Goal: Task Accomplishment & Management: Use online tool/utility

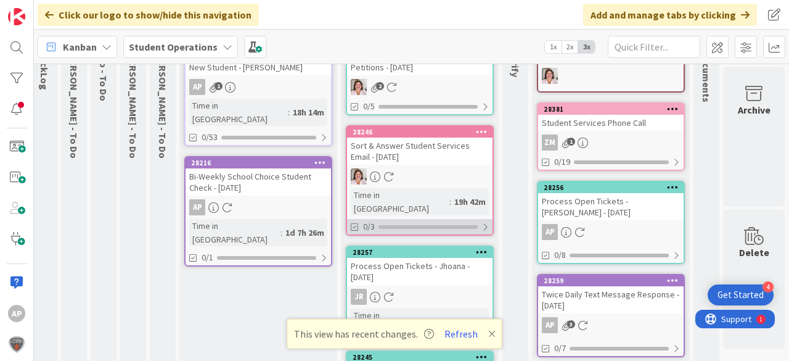
scroll to position [0, 44]
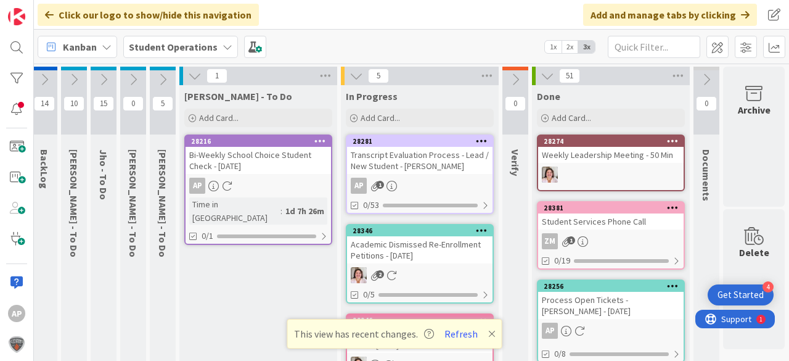
drag, startPoint x: 491, startPoint y: 335, endPoint x: 499, endPoint y: 332, distance: 8.4
click at [491, 335] on icon at bounding box center [491, 334] width 7 height 10
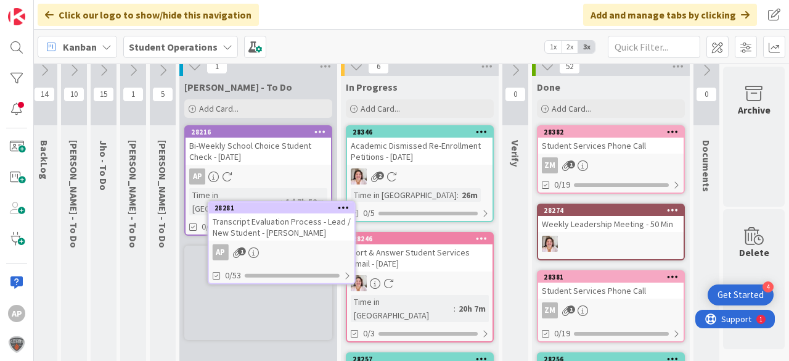
scroll to position [14, 44]
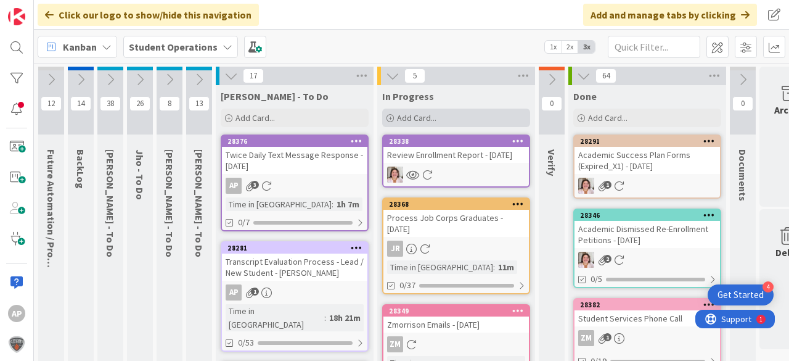
click at [422, 116] on span "Add Card..." at bounding box center [416, 117] width 39 height 11
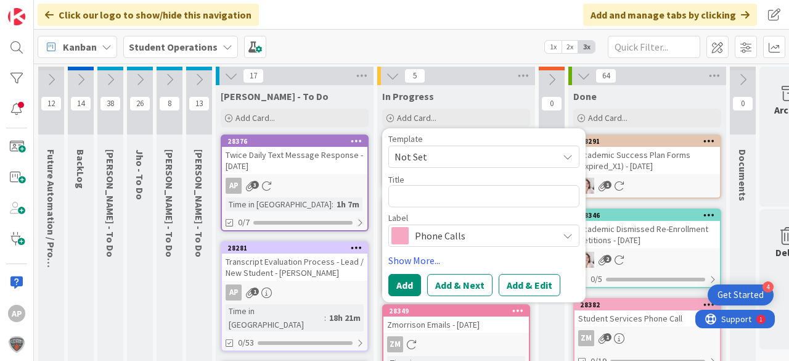
click at [458, 161] on span "Not Set" at bounding box center [471, 157] width 154 height 16
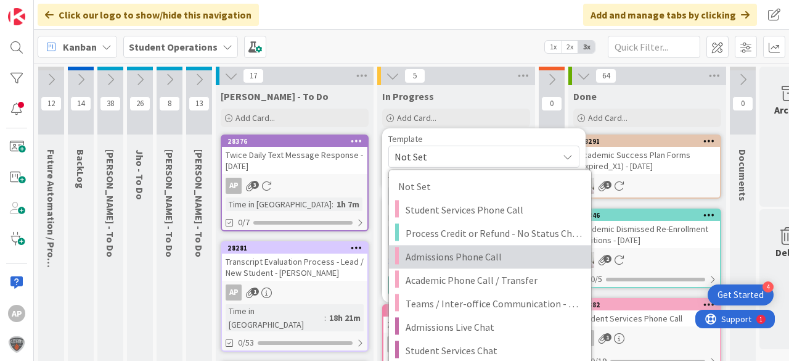
click at [520, 250] on span "Admissions Phone Call" at bounding box center [494, 256] width 176 height 16
type textarea "x"
type textarea "Admissions Phone Call"
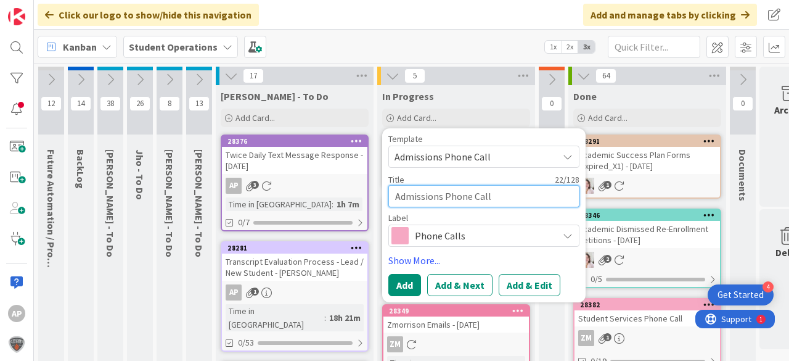
click at [520, 203] on textarea "Admissions Phone Call" at bounding box center [483, 196] width 191 height 22
type textarea "x"
type textarea "Admissions Phone Call -"
type textarea "x"
type textarea "Admissions Phone Call -"
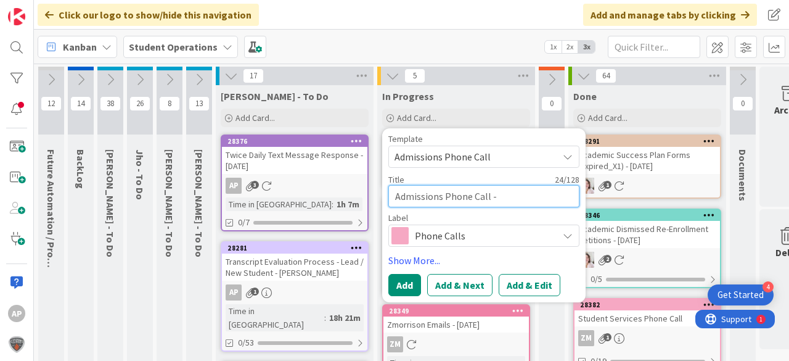
type textarea "x"
type textarea "Admissions Phone Call - A"
type textarea "x"
type textarea "Admissions Phone Call - Am"
type textarea "x"
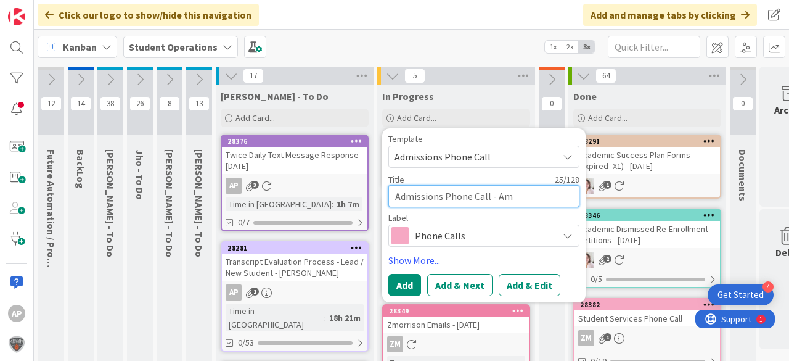
type textarea "Admissions Phone Call - Ama"
type textarea "x"
type textarea "Admissions Phone Call - Amar"
type textarea "x"
type textarea "Admissions Phone Call - Amari"
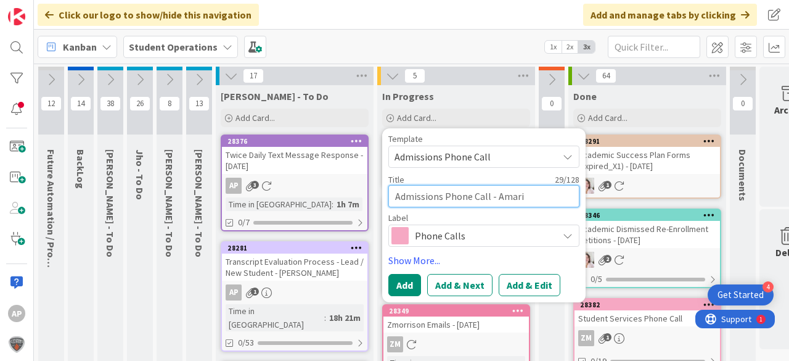
type textarea "x"
type textarea "Admissions Phone Call - Amari"
type textarea "x"
type textarea "Admissions Phone Call - Amari L"
type textarea "x"
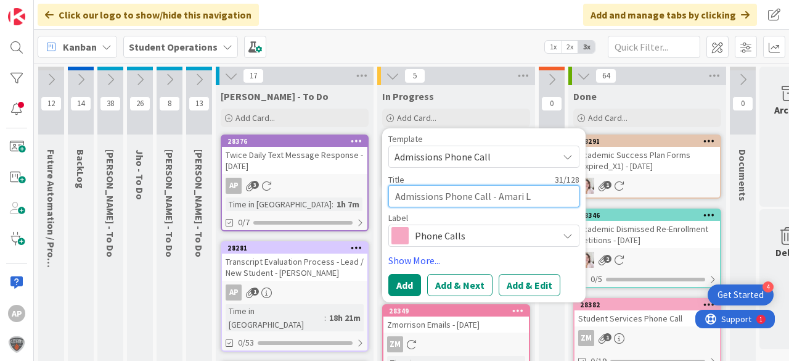
type textarea "Admissions Phone Call - Amari La"
type textarea "x"
type textarea "Admissions Phone Call - Amari Law"
type textarea "x"
type textarea "Admissions Phone Call - Amari Lawr"
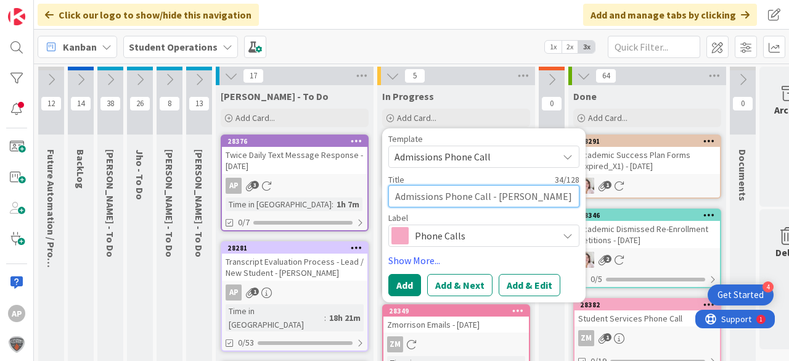
type textarea "x"
type textarea "Admissions Phone Call - Amari Lawre"
type textarea "x"
type textarea "Admissions Phone Call - Amari Lawren"
type textarea "x"
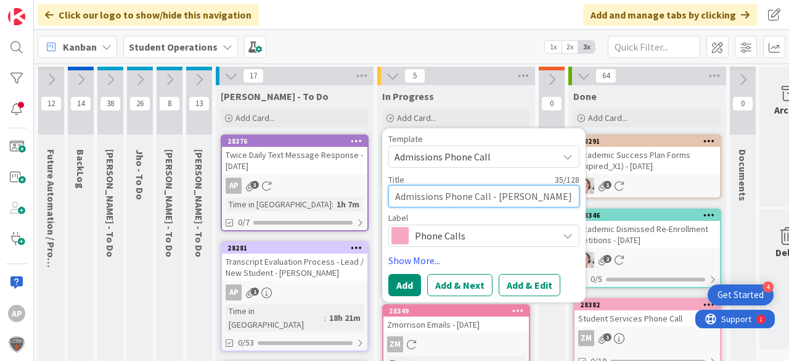
type textarea "Admissions Phone Call - Amari Lawrenc"
type textarea "x"
type textarea "Admissions Phone Call - Amari Lawrence"
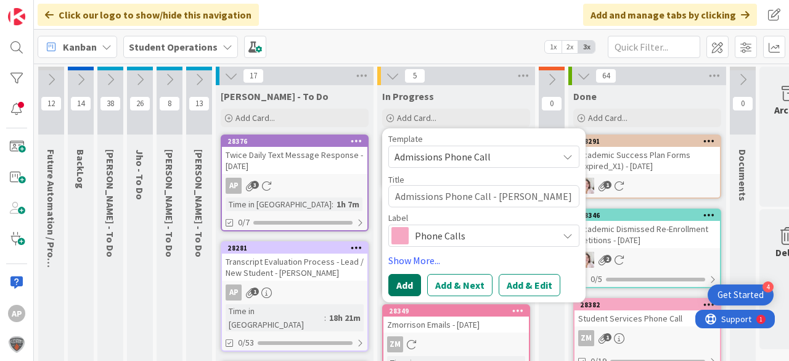
click at [404, 285] on button "Add" at bounding box center [404, 285] width 33 height 22
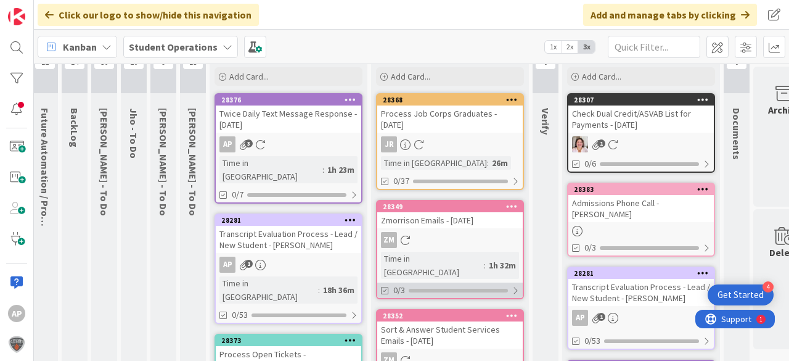
scroll to position [54, 6]
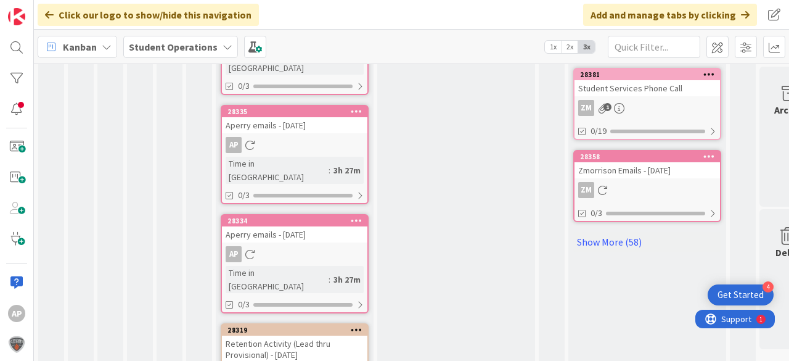
scroll to position [814, 0]
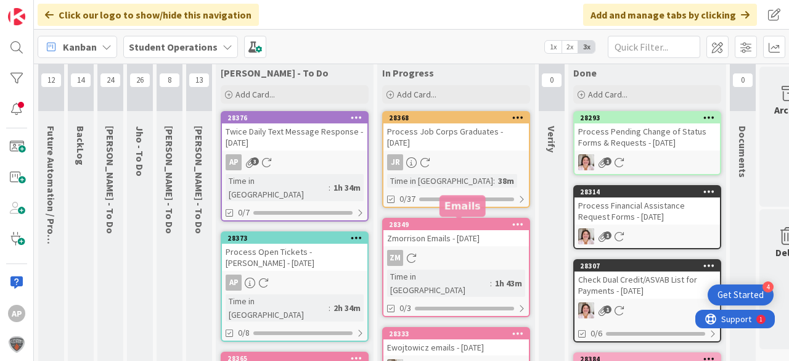
scroll to position [0, 0]
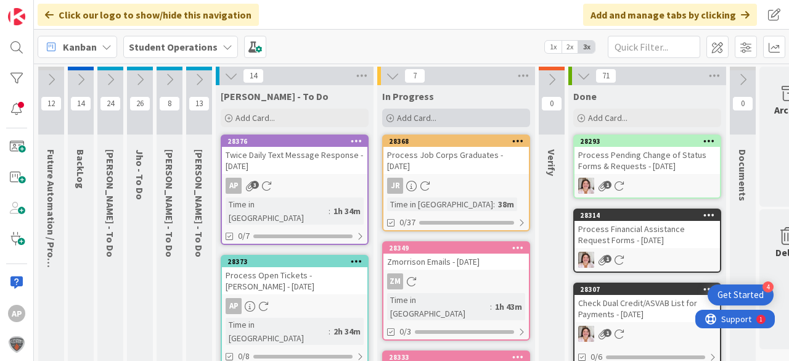
drag, startPoint x: 417, startPoint y: 114, endPoint x: 425, endPoint y: 110, distance: 9.6
click at [417, 114] on span "Add Card..." at bounding box center [416, 117] width 39 height 11
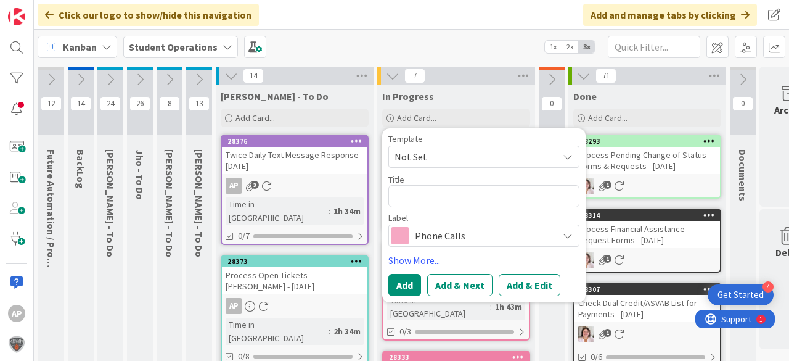
click at [441, 153] on span "Not Set" at bounding box center [471, 157] width 154 height 16
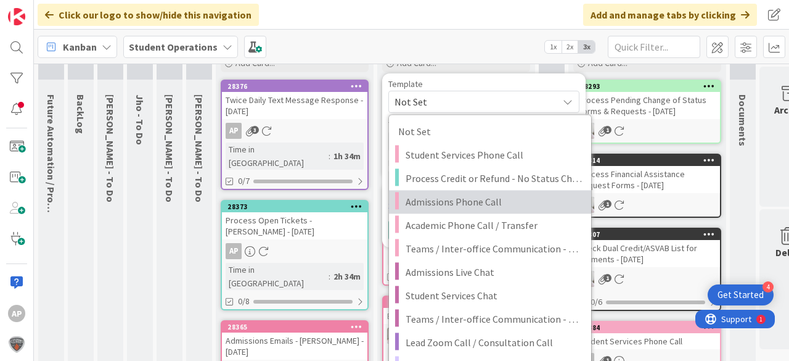
scroll to position [148, 0]
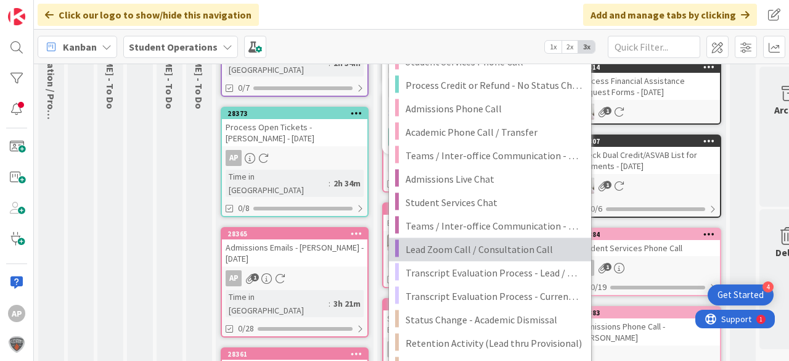
click at [505, 245] on span "Lead Zoom Call / Consultation Call" at bounding box center [494, 249] width 176 height 16
type textarea "x"
type textarea "Lead Zoom Call / Consultation Call"
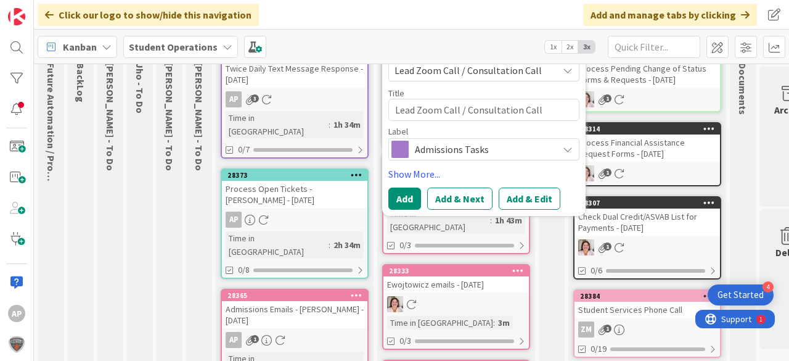
scroll to position [0, 0]
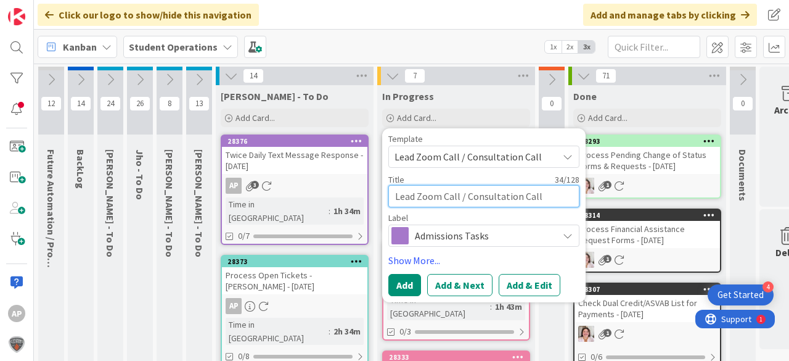
click at [560, 192] on textarea "Lead Zoom Call / Consultation Call" at bounding box center [483, 196] width 191 height 22
type textarea "x"
type textarea "Lead Zoom Call / Consultation Call"
type textarea "x"
type textarea "Lead Zoom Call / Consultation Call -"
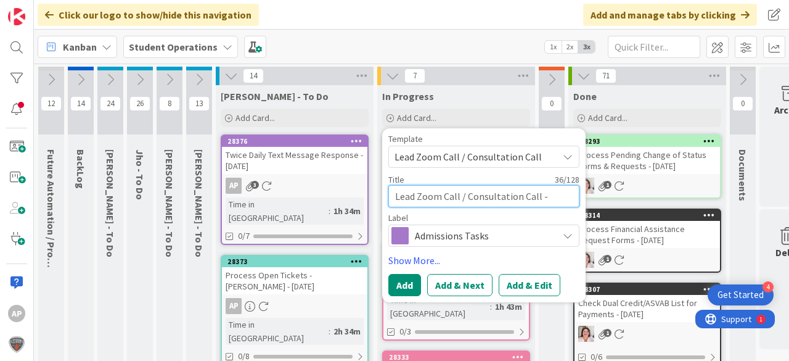
type textarea "x"
type textarea "Lead Zoom Call / Consultation Call -"
type textarea "x"
type textarea "Lead Zoom Call / Consultation Call - G"
type textarea "x"
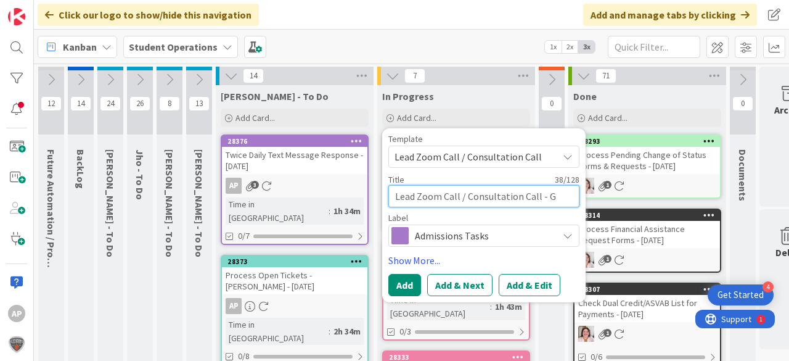
type textarea "Lead Zoom Call / Consultation Call - Gi"
type textarea "x"
type textarea "Lead Zoom Call / Consultation Call - Gin"
type textarea "x"
type textarea "Lead Zoom Call / Consultation Call - Gina"
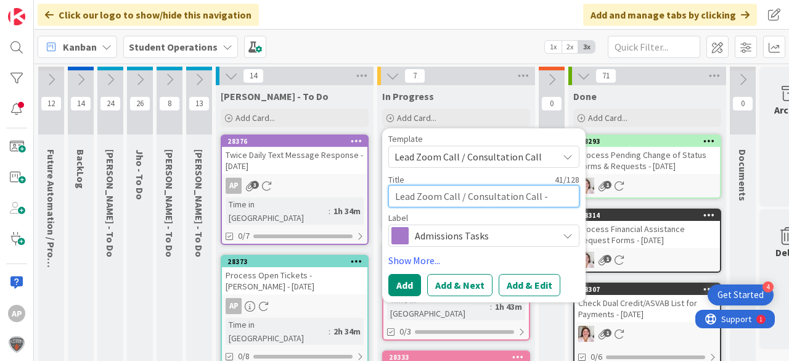
type textarea "x"
type textarea "Lead Zoom Call / Consultation Call - Gina"
type textarea "x"
type textarea "Lead Zoom Call / Consultation Call - Gina D"
type textarea "x"
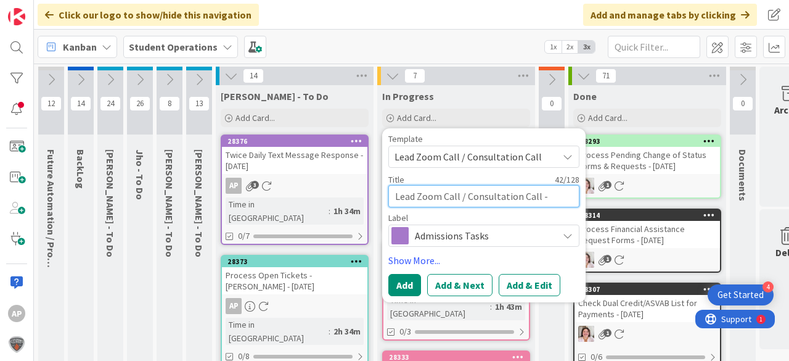
type textarea "Lead Zoom Call / Consultation Call - Gina De"
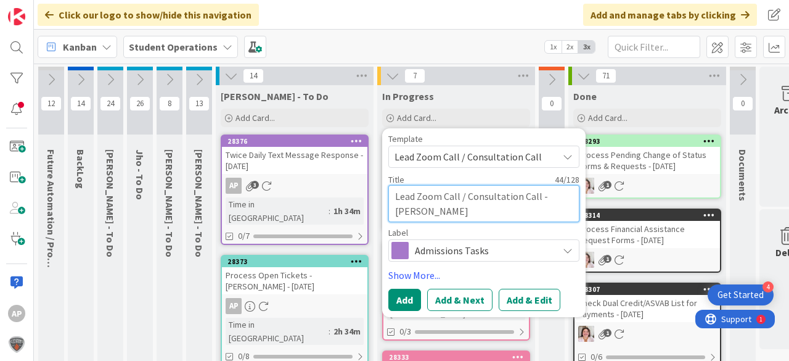
type textarea "x"
type textarea "Lead Zoom Call / Consultation Call - Gina Dea"
type textarea "x"
type textarea "Lead Zoom Call / Consultation Call - Gina Dean"
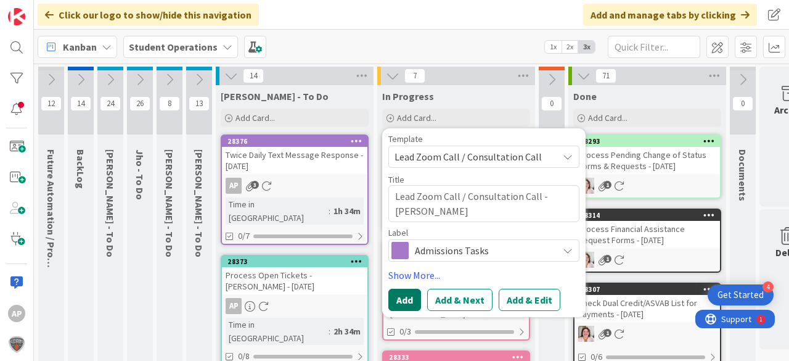
click at [403, 295] on button "Add" at bounding box center [404, 299] width 33 height 22
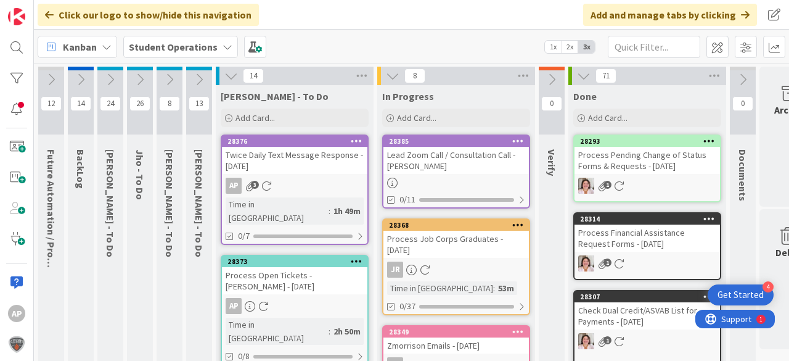
click at [497, 160] on div "Lead Zoom Call / Consultation Call - Gina Dean" at bounding box center [455, 160] width 145 height 27
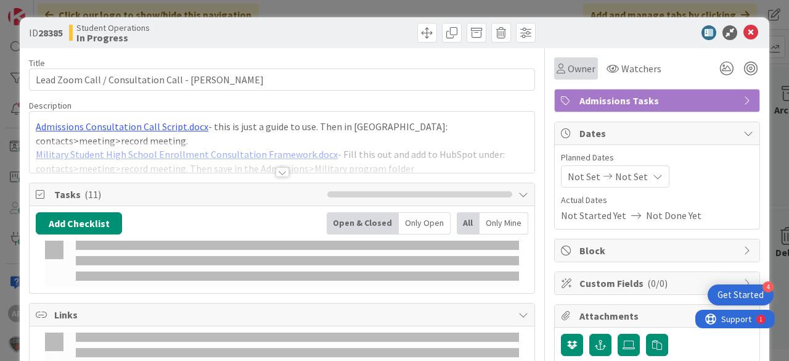
click at [568, 69] on span "Owner" at bounding box center [582, 68] width 28 height 15
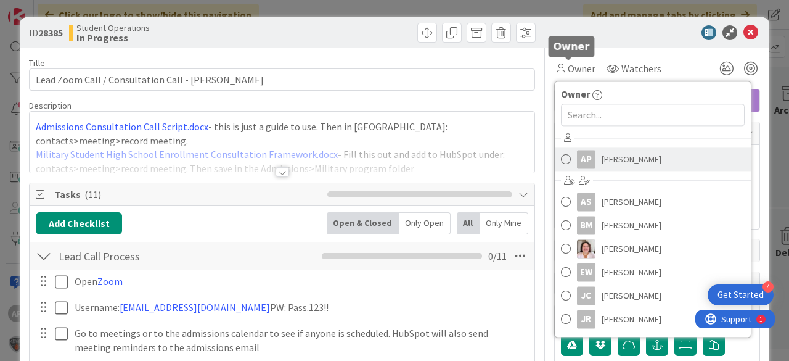
click at [623, 161] on span "[PERSON_NAME]" at bounding box center [632, 159] width 60 height 18
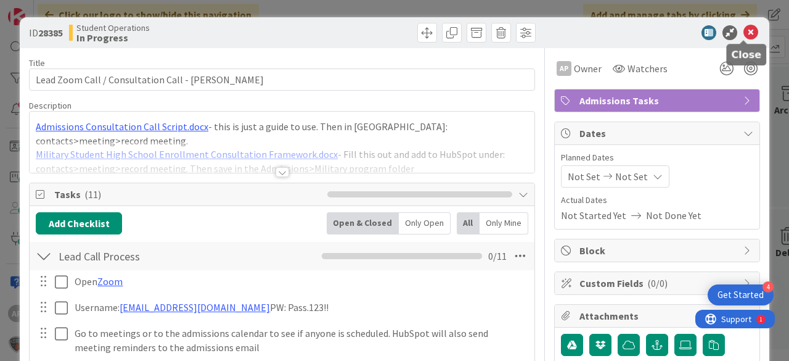
click at [743, 31] on icon at bounding box center [750, 32] width 15 height 15
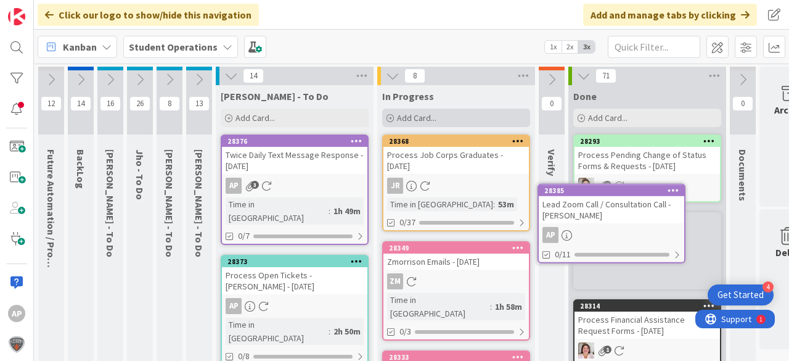
scroll to position [0, 4]
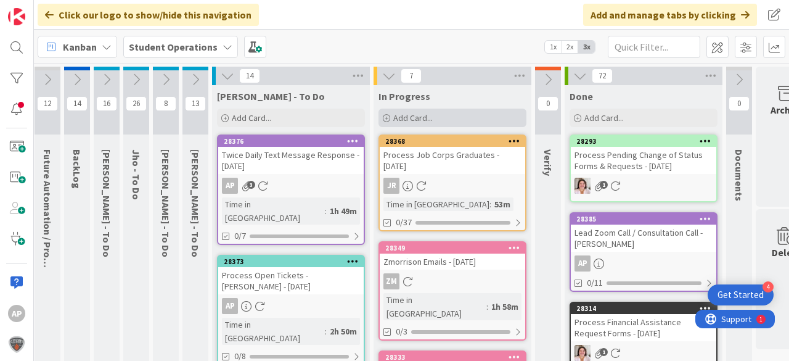
click at [417, 112] on span "Add Card..." at bounding box center [412, 117] width 39 height 11
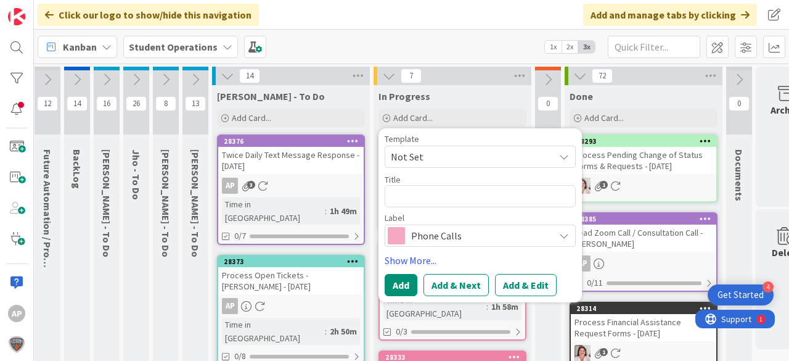
click at [457, 152] on span "Not Set" at bounding box center [468, 157] width 154 height 16
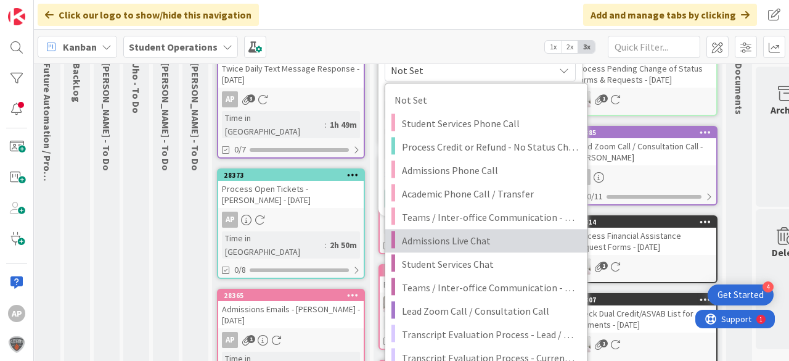
scroll to position [99, 4]
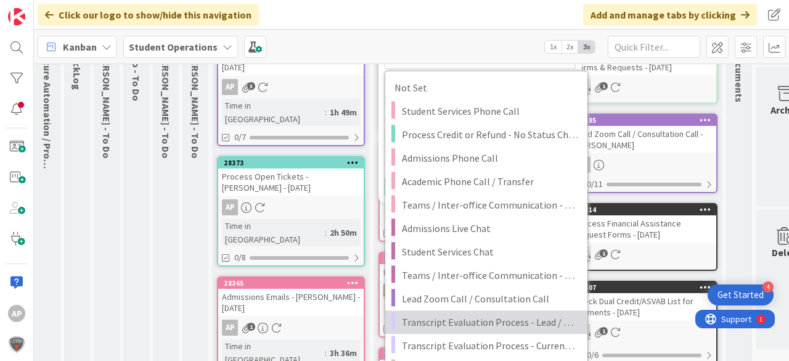
click at [526, 321] on span "Transcript Evaluation Process - Lead / New Student" at bounding box center [490, 322] width 176 height 16
type textarea "x"
type textarea "Transcript Evaluation Process - Lead / New Student"
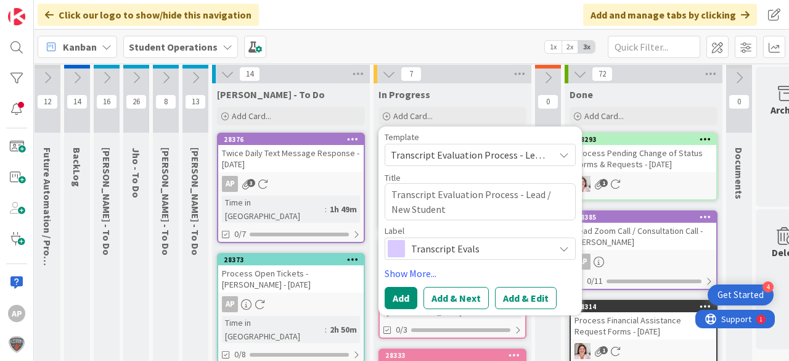
scroll to position [0, 4]
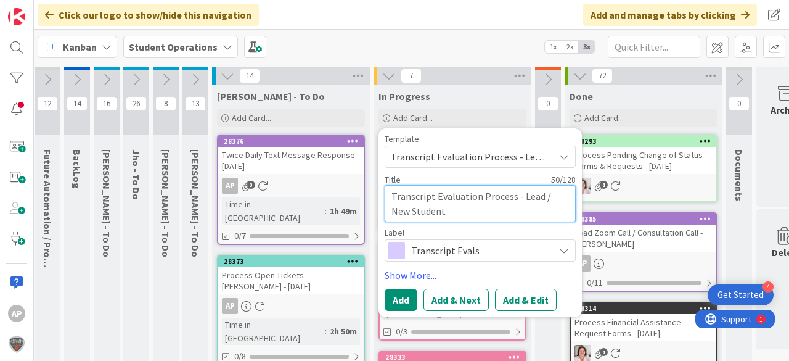
click at [457, 214] on textarea "Transcript Evaluation Process - Lead / New Student" at bounding box center [480, 203] width 191 height 37
type textarea "x"
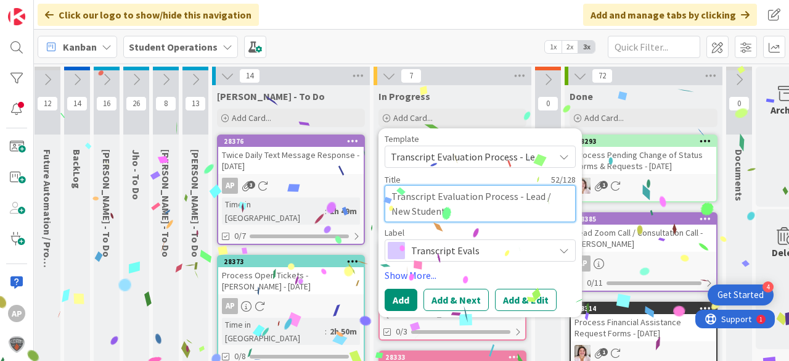
type textarea "Transcript Evaluation Process - Lead / New Student -"
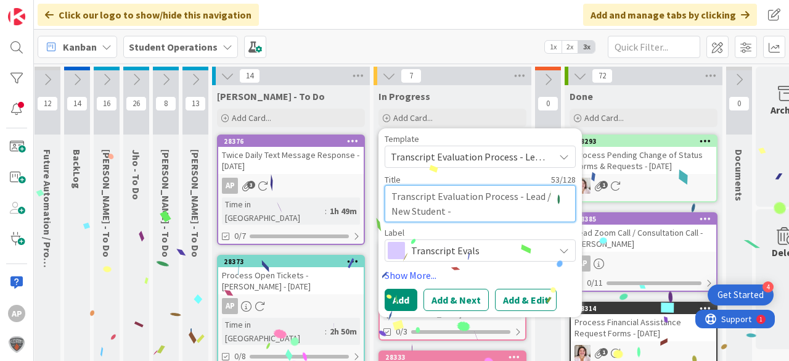
type textarea "x"
type textarea "Transcript Evaluation Process - Lead / New Student - C"
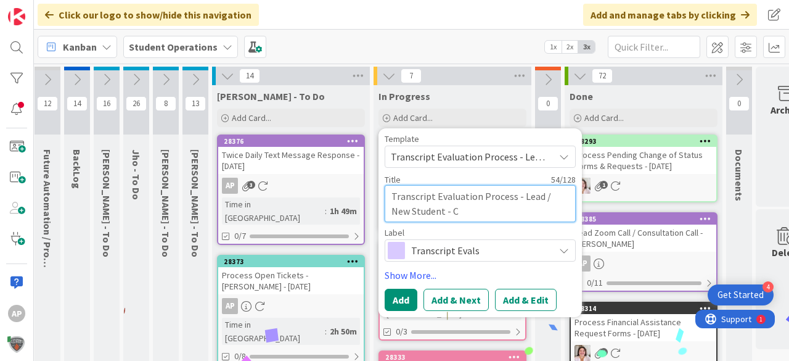
type textarea "x"
type textarea "Transcript Evaluation Process - Lead / New Student - Co"
type textarea "x"
type textarea "Transcript Evaluation Process - Lead / New Student - Cor"
type textarea "x"
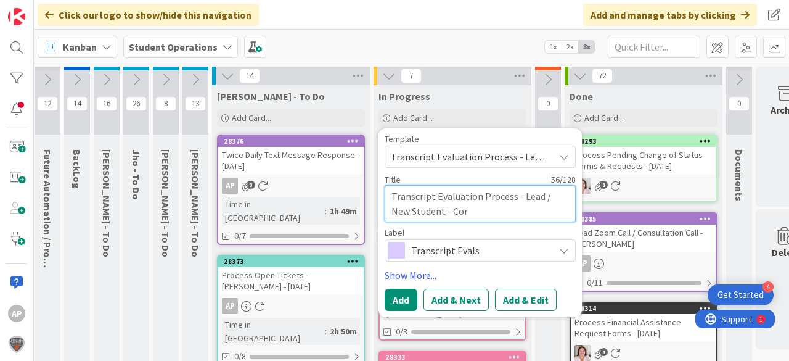
type textarea "Transcript Evaluation Process - Lead / New Student - Cory"
type textarea "x"
type textarea "Transcript Evaluation Process - Lead / New Student - Cory"
type textarea "x"
type textarea "Transcript Evaluation Process - Lead / New Student - Cory C"
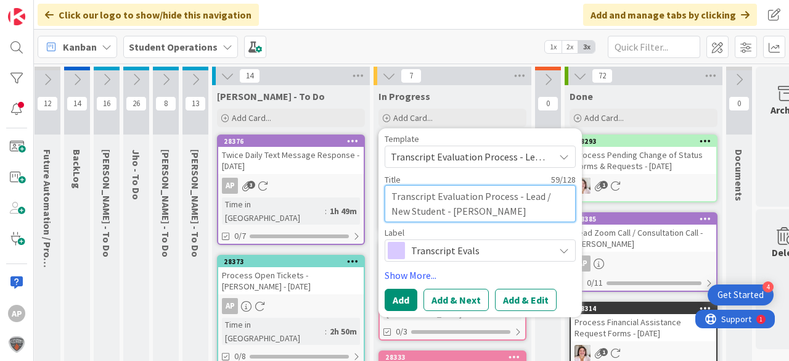
type textarea "x"
type textarea "Transcript Evaluation Process - Lead / New Student - Cory Co"
type textarea "x"
type textarea "Transcript Evaluation Process - Lead / New Student - Cory Cot"
type textarea "x"
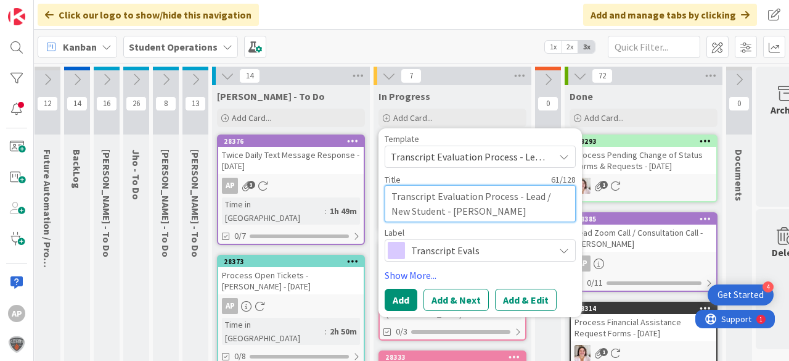
type textarea "Transcript Evaluation Process - Lead / New Student - Cory Cott"
type textarea "x"
type textarea "Transcript Evaluation Process - Lead / New Student - Cory Cotte"
type textarea "x"
type textarea "Transcript Evaluation Process - Lead / New Student - Cory Cotten"
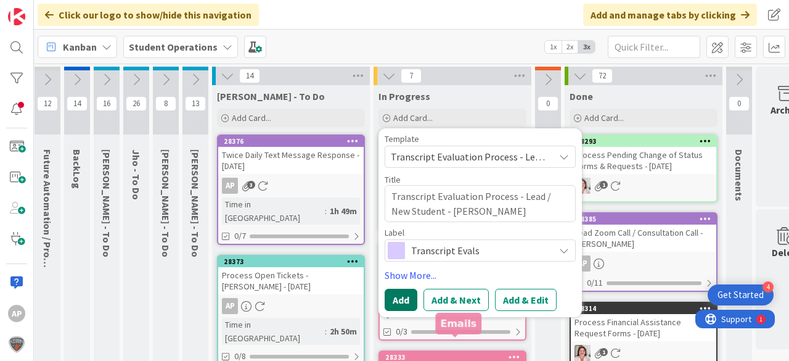
click at [391, 296] on button "Add" at bounding box center [401, 299] width 33 height 22
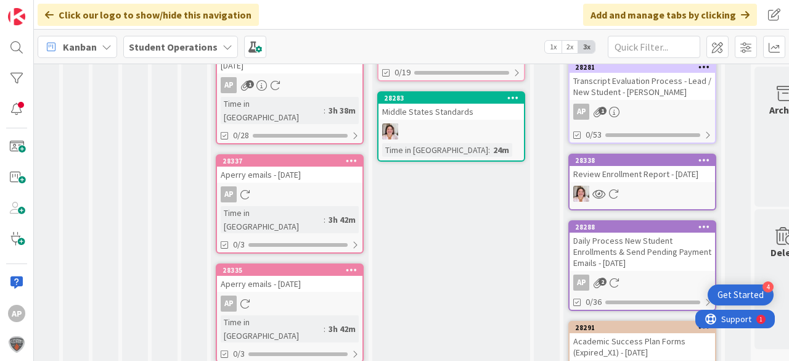
scroll to position [603, 10]
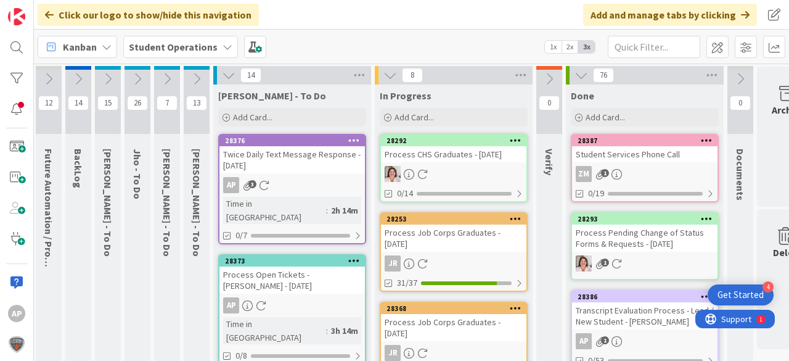
scroll to position [0, 2]
click at [407, 121] on span "Add Card..." at bounding box center [413, 117] width 39 height 11
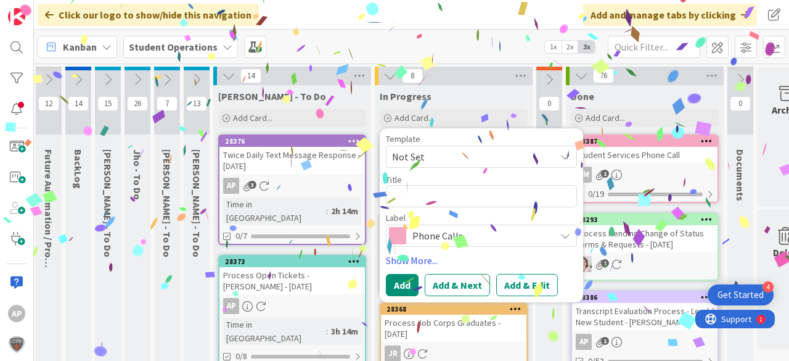
click at [430, 157] on span "Not Set" at bounding box center [469, 157] width 154 height 16
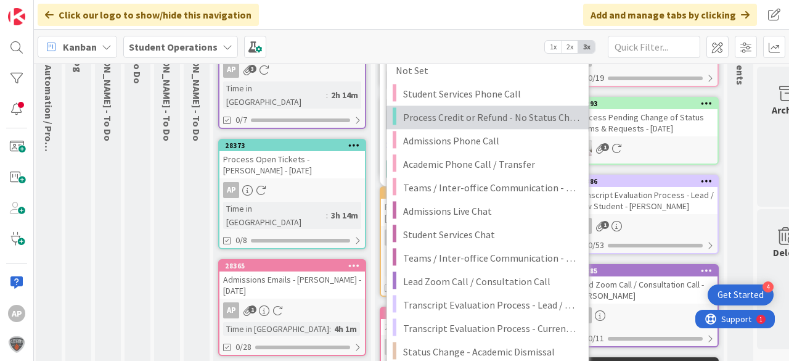
scroll to position [148, 2]
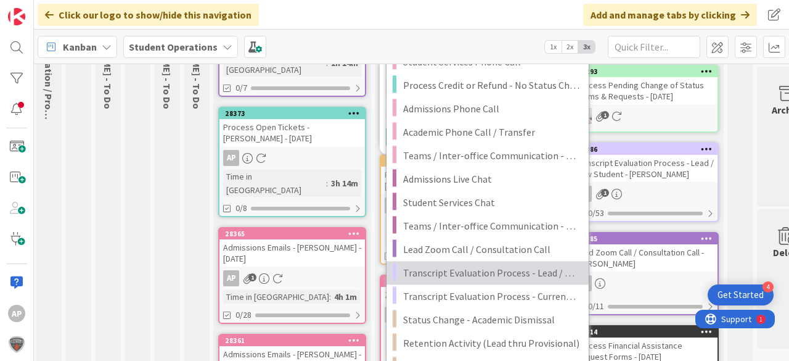
click at [517, 273] on span "Transcript Evaluation Process - Lead / New Student" at bounding box center [491, 272] width 176 height 16
type textarea "x"
type textarea "Transcript Evaluation Process - Lead / New Student"
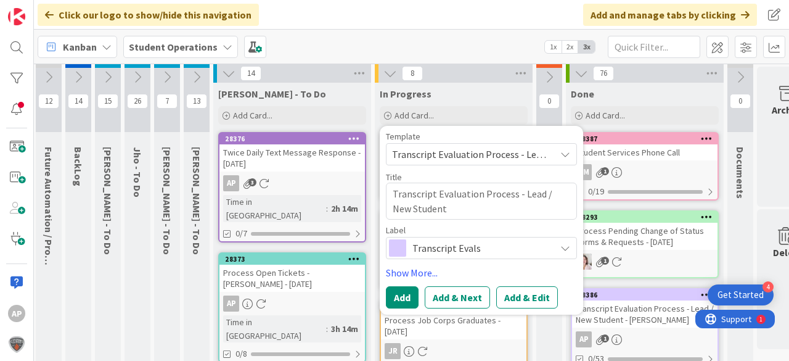
scroll to position [0, 2]
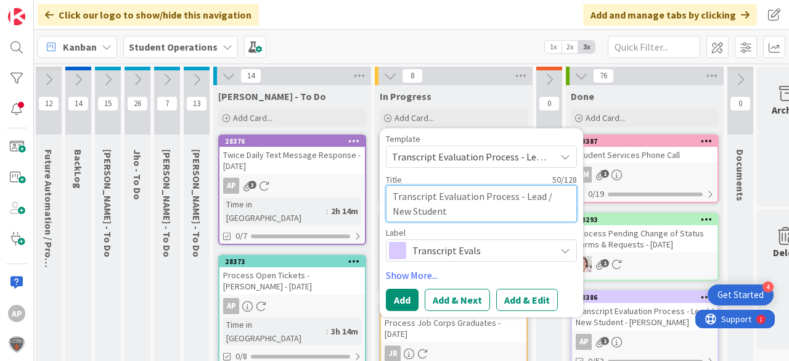
click at [480, 210] on textarea "Transcript Evaluation Process - Lead / New Student" at bounding box center [481, 203] width 191 height 37
type textarea "x"
type textarea "Transcript Evaluation Process - Lead / New Student"
type textarea "x"
type textarea "Transcript Evaluation Process - Lead / New Student -"
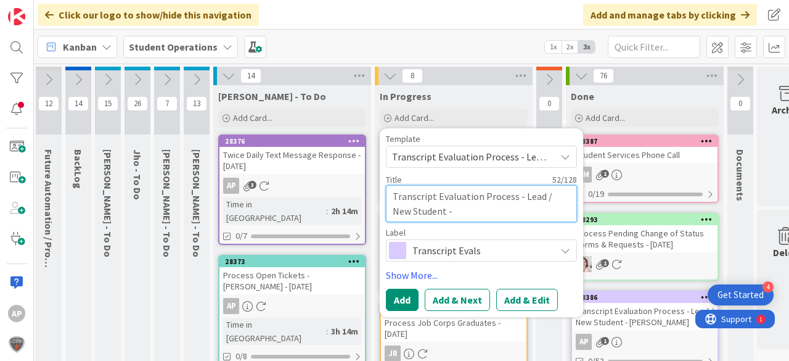
type textarea "x"
type textarea "Transcript Evaluation Process - Lead / New Student -"
type textarea "x"
type textarea "Transcript Evaluation Process - Lead / New Student - R"
type textarea "x"
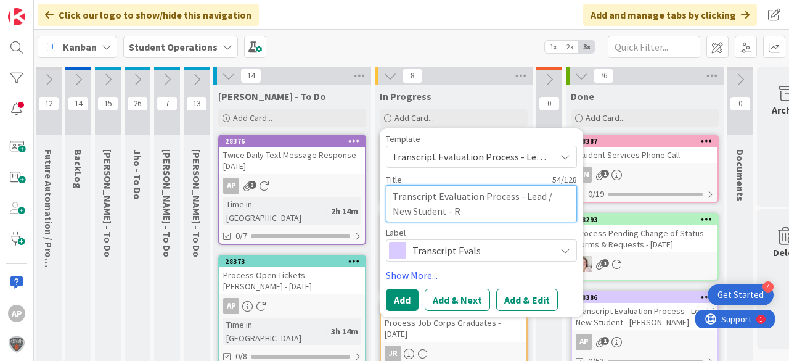
type textarea "Transcript Evaluation Process - Lead / New Student - Re"
type textarea "x"
type textarea "Transcript Evaluation Process - Lead / New Student - Ren"
type textarea "x"
type textarea "Transcript Evaluation Process - Lead / New Student - Rene"
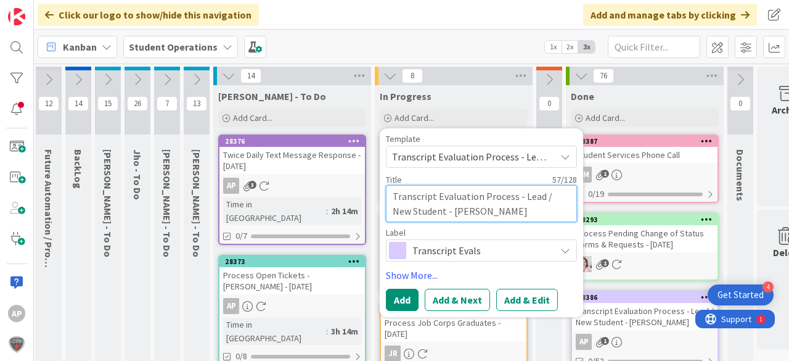
type textarea "x"
type textarea "Transcript Evaluation Process - Lead / New Student - Rene"
type textarea "x"
type textarea "Transcript Evaluation Process - Lead / New Student - Rene G"
type textarea "x"
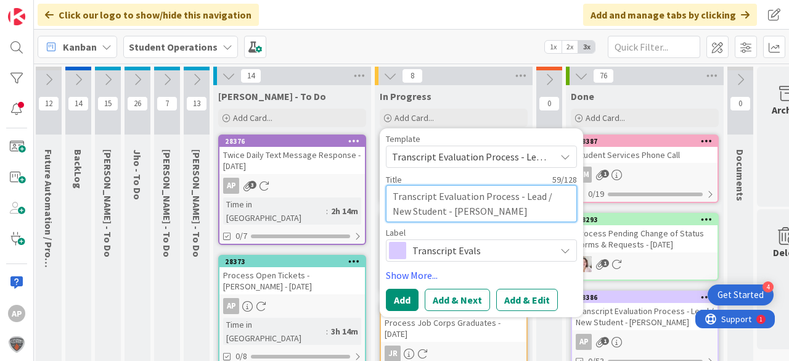
type textarea "Transcript Evaluation Process - Lead / New Student - Rene Gu"
type textarea "x"
type textarea "Transcript Evaluation Process - Lead / New Student - Rene Gue"
type textarea "x"
type textarea "Transcript Evaluation Process - Lead / New Student - Rene Guer"
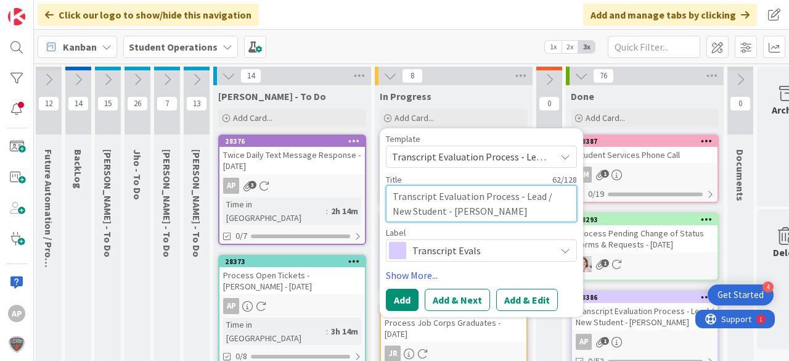
type textarea "x"
type textarea "Transcript Evaluation Process - Lead / New Student - Rene Guerr"
type textarea "x"
type textarea "Transcript Evaluation Process - Lead / New Student - Rene Guerra"
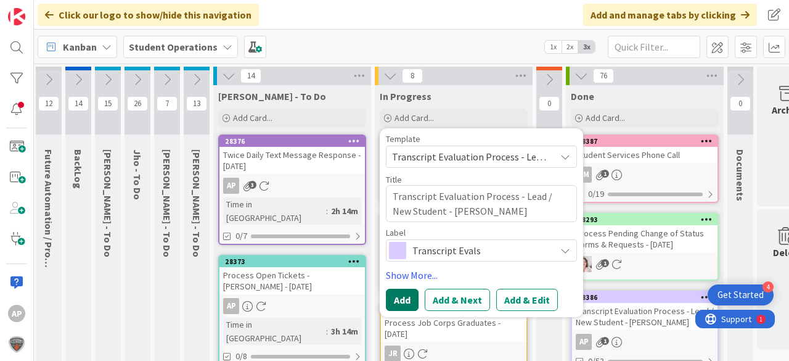
click at [411, 293] on button "Add" at bounding box center [402, 299] width 33 height 22
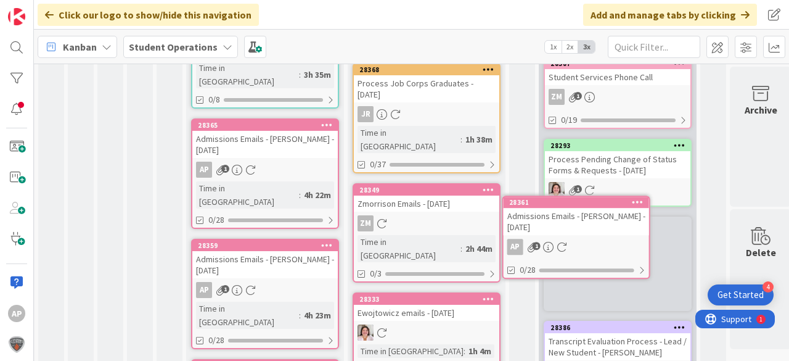
scroll to position [256, 34]
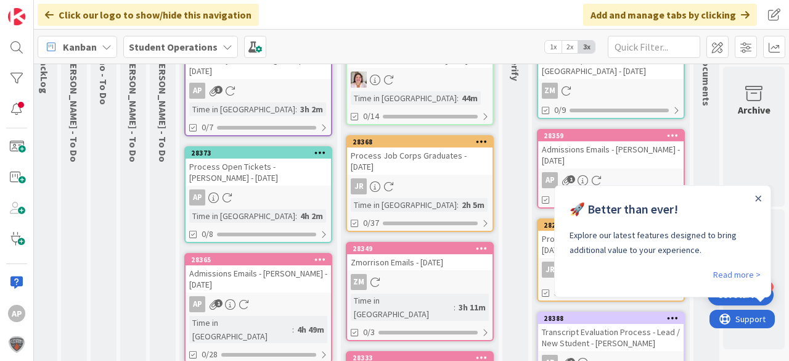
scroll to position [89, 44]
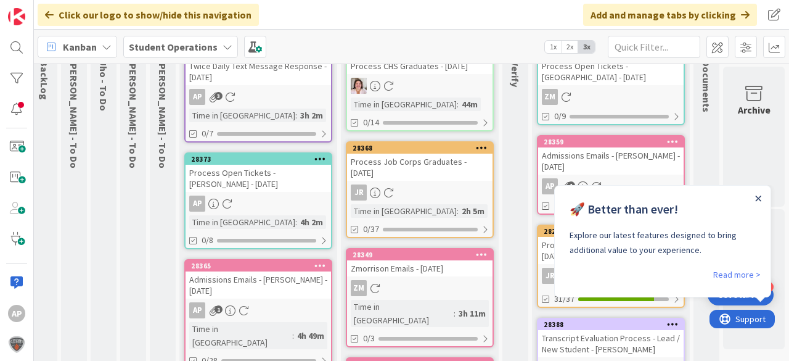
click at [761, 198] on icon "Close Announcement" at bounding box center [758, 198] width 6 height 6
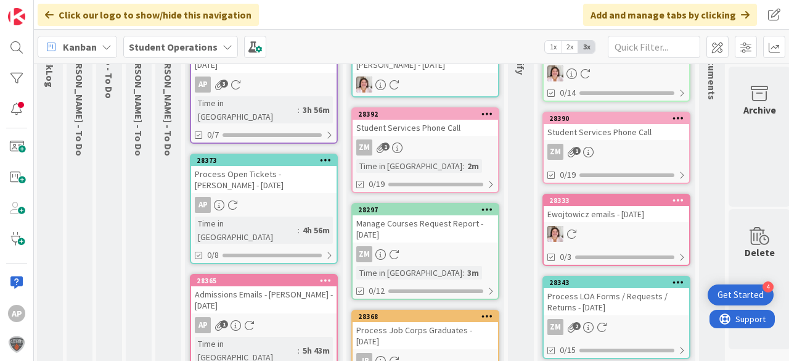
scroll to position [0, 31]
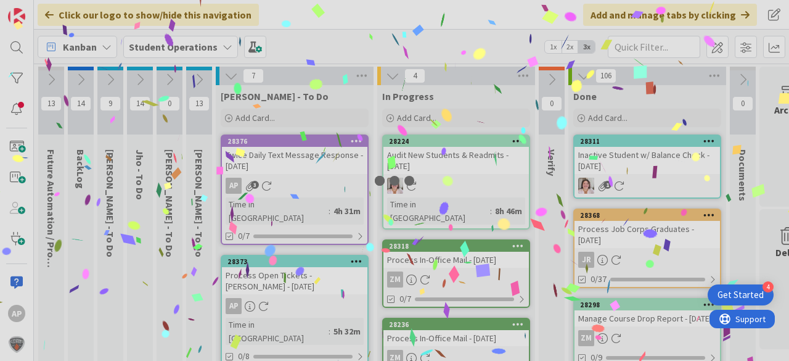
click at [413, 118] on div at bounding box center [394, 180] width 789 height 361
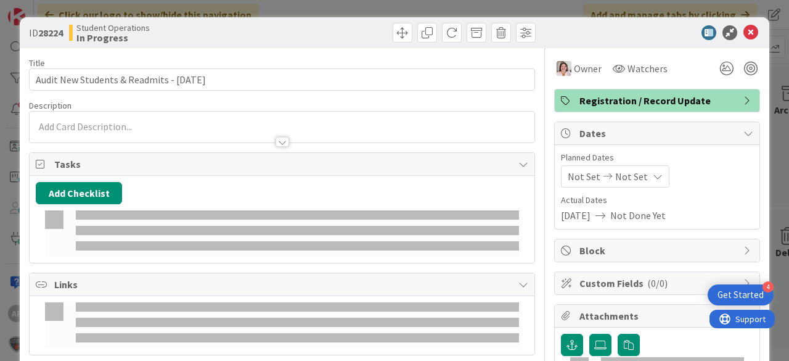
click at [413, 120] on p at bounding box center [282, 127] width 492 height 14
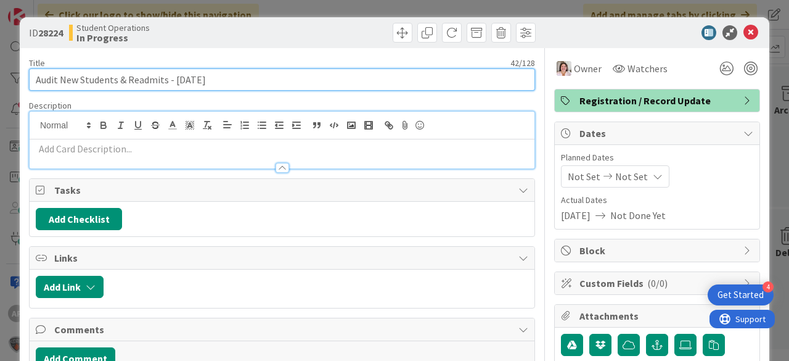
click at [242, 75] on input "Audit New Students & Readmits - [DATE]" at bounding box center [282, 79] width 506 height 22
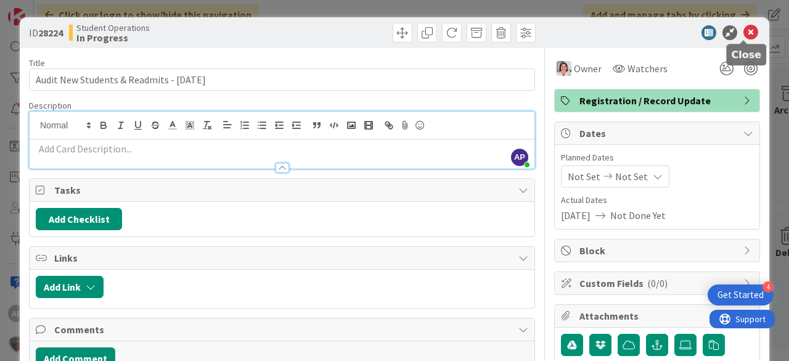
click at [743, 36] on icon at bounding box center [750, 32] width 15 height 15
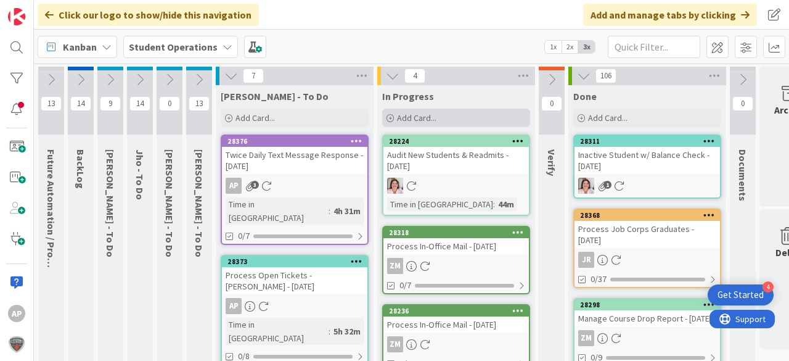
click at [439, 118] on div "Add Card..." at bounding box center [456, 117] width 148 height 18
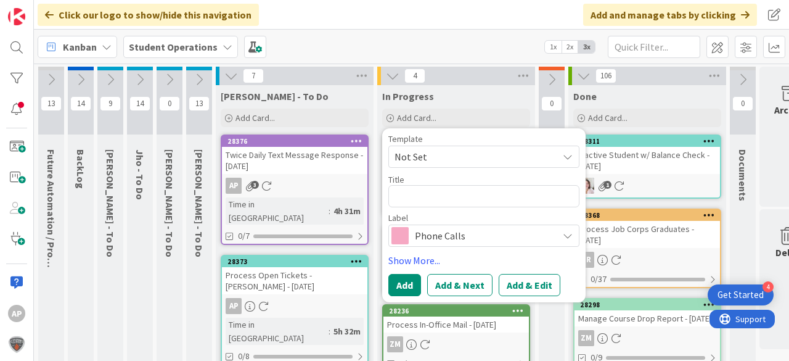
click at [441, 156] on span "Not Set" at bounding box center [471, 157] width 154 height 16
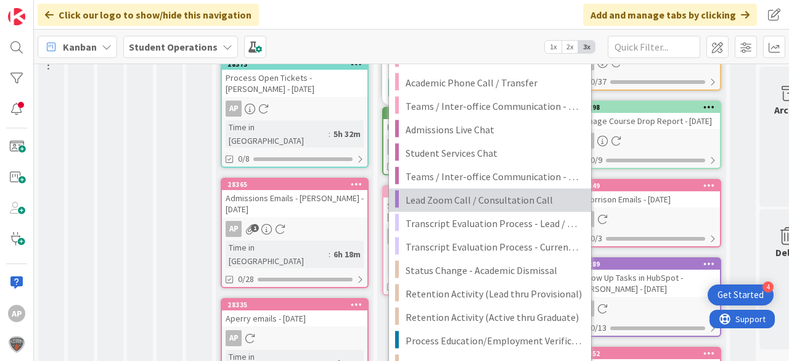
click at [488, 193] on span "Lead Zoom Call / Consultation Call" at bounding box center [494, 200] width 176 height 16
type textarea "x"
type textarea "Lead Zoom Call / Consultation Call"
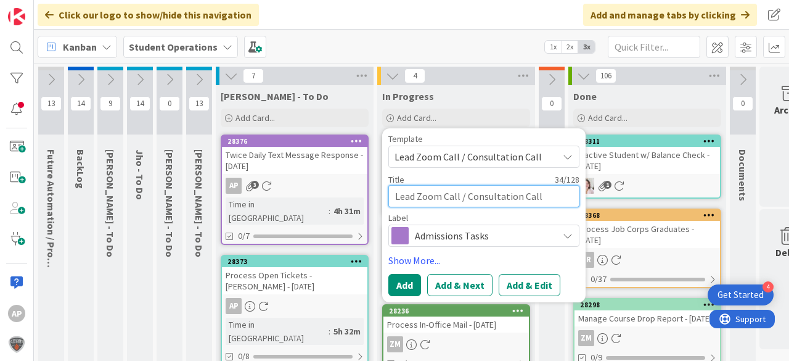
click at [555, 197] on textarea "Lead Zoom Call / Consultation Call" at bounding box center [483, 196] width 191 height 22
type textarea "x"
type textarea "Lead Zoom Call / Consultation Call"
type textarea "x"
type textarea "Lead Zoom Call / Consultation Call -"
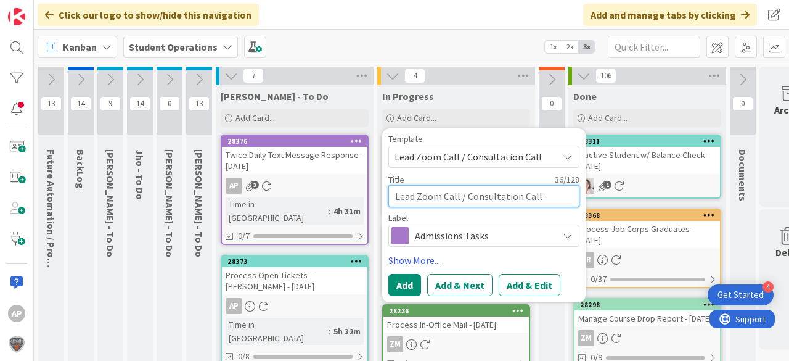
type textarea "x"
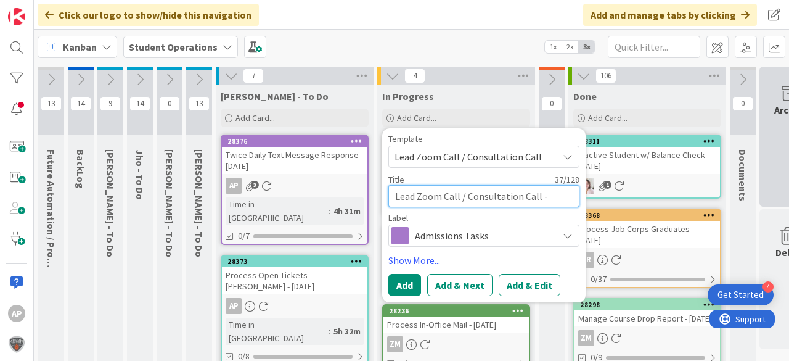
type textarea "Lead Zoom Call / Consultation Call -"
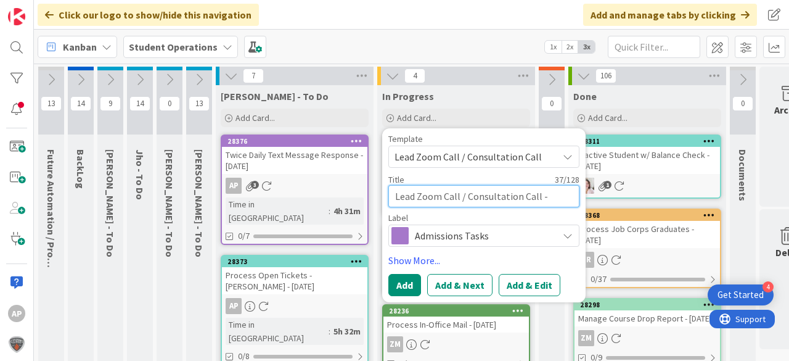
click at [547, 190] on textarea "Lead Zoom Call / Consultation Call -" at bounding box center [483, 196] width 191 height 22
type textarea "x"
type textarea "Lead Zoom Call / Consultation Call - G"
type textarea "x"
type textarea "Lead Zoom Call / Consultation Call - Gl"
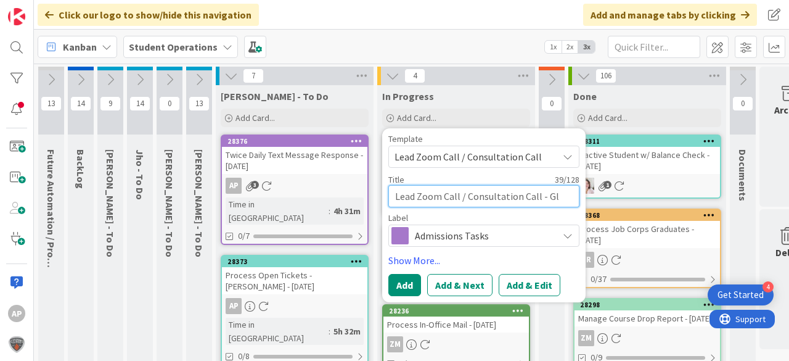
type textarea "x"
type textarea "Lead Zoom Call / Consultation Call - Glo"
type textarea "x"
type textarea "Lead Zoom Call / Consultation Call - Glor"
type textarea "x"
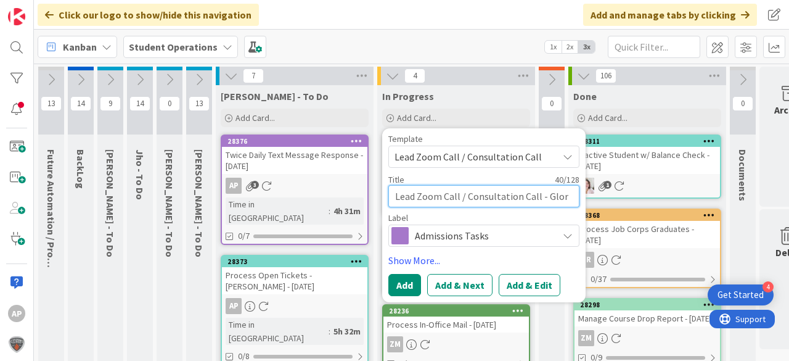
type textarea "Lead Zoom Call / Consultation Call - [PERSON_NAME]"
type textarea "x"
type textarea "Lead Zoom Call / Consultation Call - [PERSON_NAME]"
type textarea "x"
type textarea "Lead Zoom Call / Consultation Call - [PERSON_NAME]"
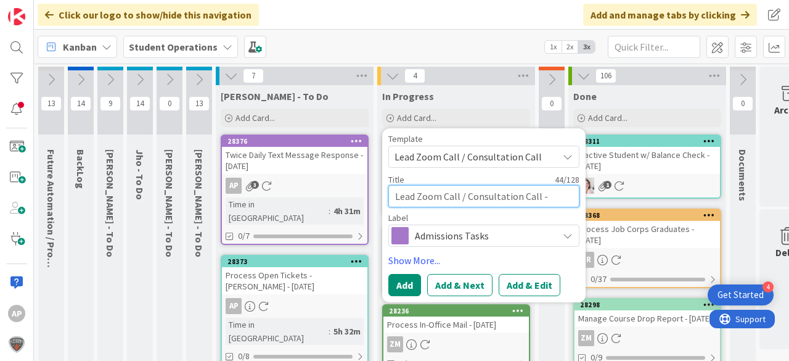
type textarea "x"
type textarea "Lead Zoom Call / Consultation Call - [PERSON_NAME]"
type textarea "x"
type textarea "Lead Zoom Call / Consultation Call - [PERSON_NAME] Co"
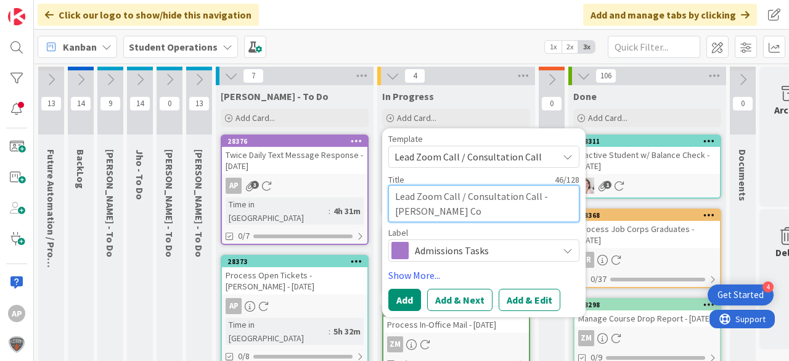
type textarea "x"
type textarea "Lead Zoom Call / Consultation Call - [PERSON_NAME]"
type textarea "x"
type textarea "Lead Zoom Call / Consultation Call - [PERSON_NAME]"
type textarea "x"
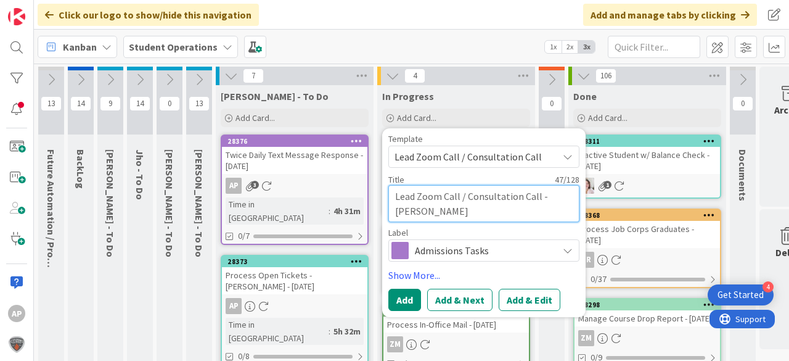
type textarea "Lead Zoom Call / Consultation Call - [PERSON_NAME]"
type textarea "x"
type textarea "Lead Zoom Call / Consultation Call - [PERSON_NAME]"
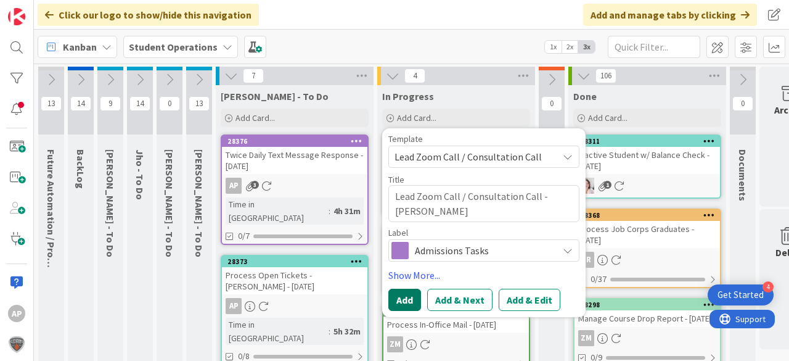
click at [407, 296] on button "Add" at bounding box center [404, 299] width 33 height 22
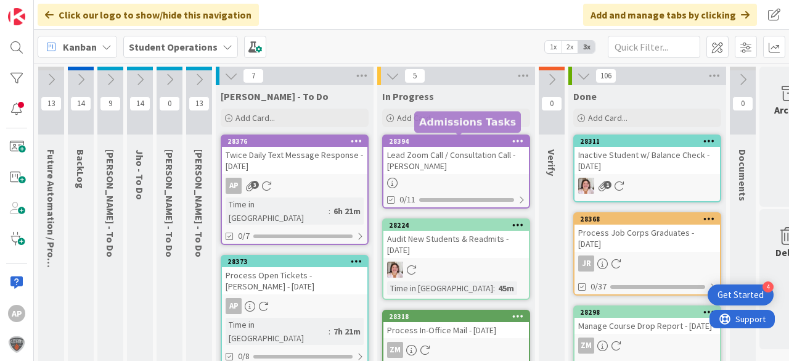
click at [439, 166] on div "Lead Zoom Call / Consultation Call - [PERSON_NAME]" at bounding box center [455, 160] width 145 height 27
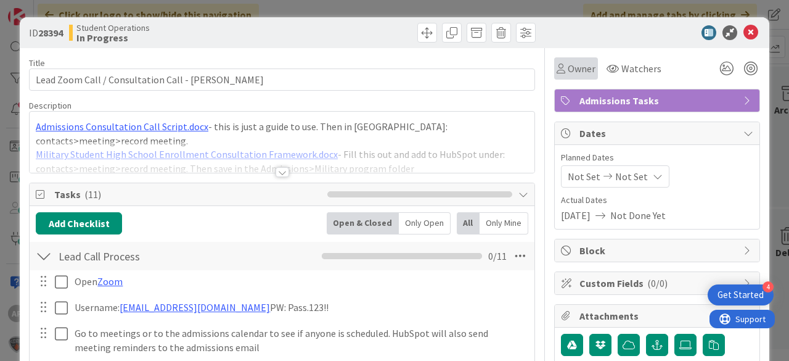
click at [557, 62] on div "Owner" at bounding box center [576, 68] width 39 height 15
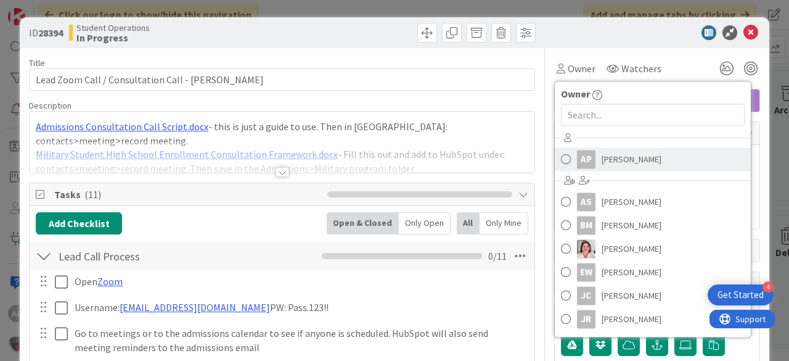
click at [619, 168] on link "AP [PERSON_NAME]" at bounding box center [653, 158] width 196 height 23
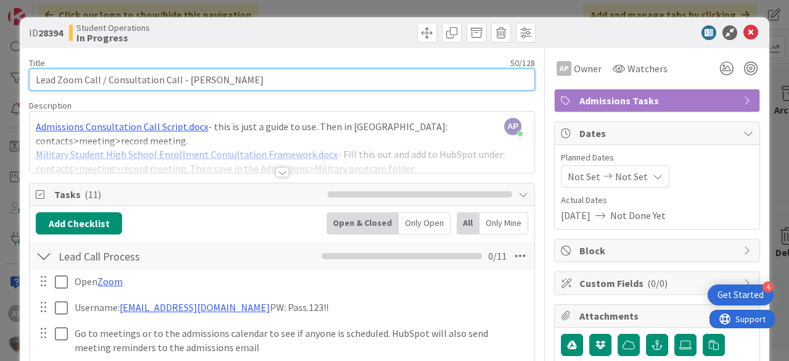
click at [295, 80] on input "Lead Zoom Call / Consultation Call - [PERSON_NAME]" at bounding box center [282, 79] width 506 height 22
click at [246, 80] on input "Lead Zoom Call / Consultation Call - [PERSON_NAME] 920 minutes)" at bounding box center [282, 79] width 506 height 22
type input "Lead Zoom Call / Consultation Call - [PERSON_NAME] (20 minutes)"
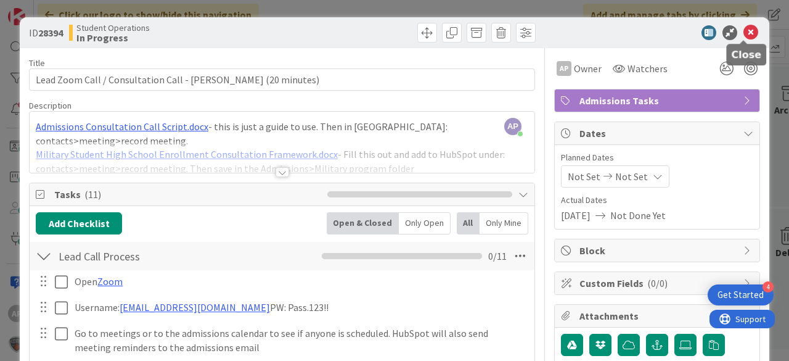
click at [743, 35] on icon at bounding box center [750, 32] width 15 height 15
